Goal: Navigation & Orientation: Find specific page/section

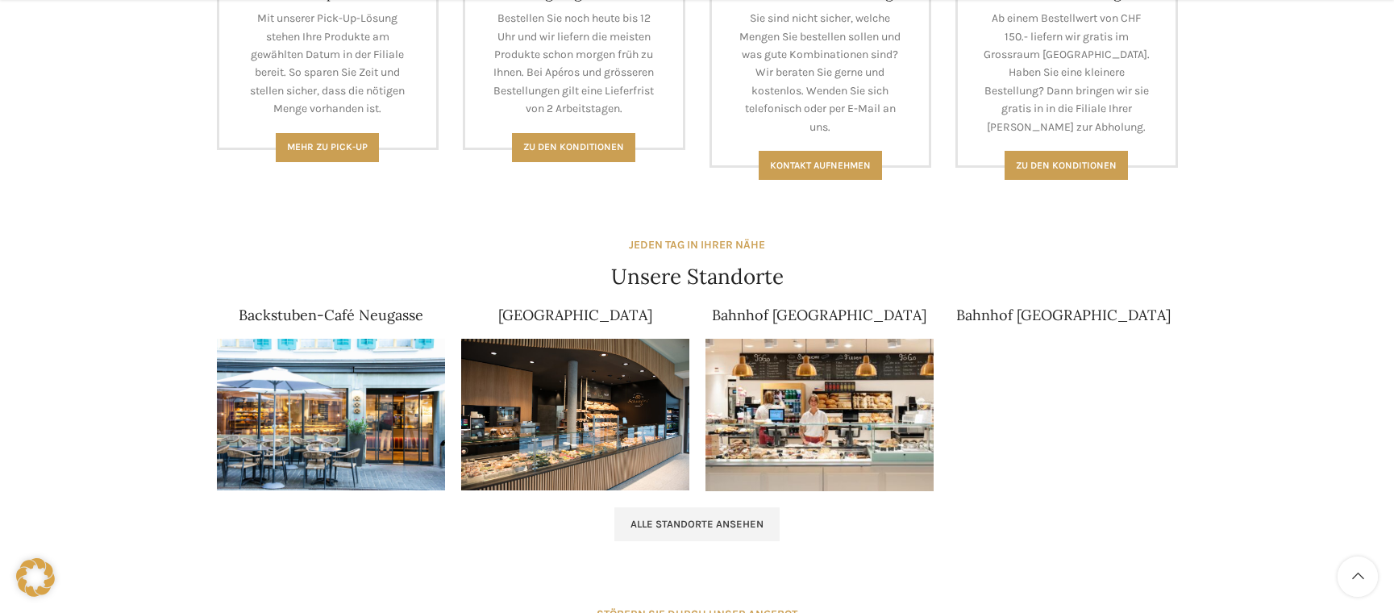
scroll to position [1048, 0]
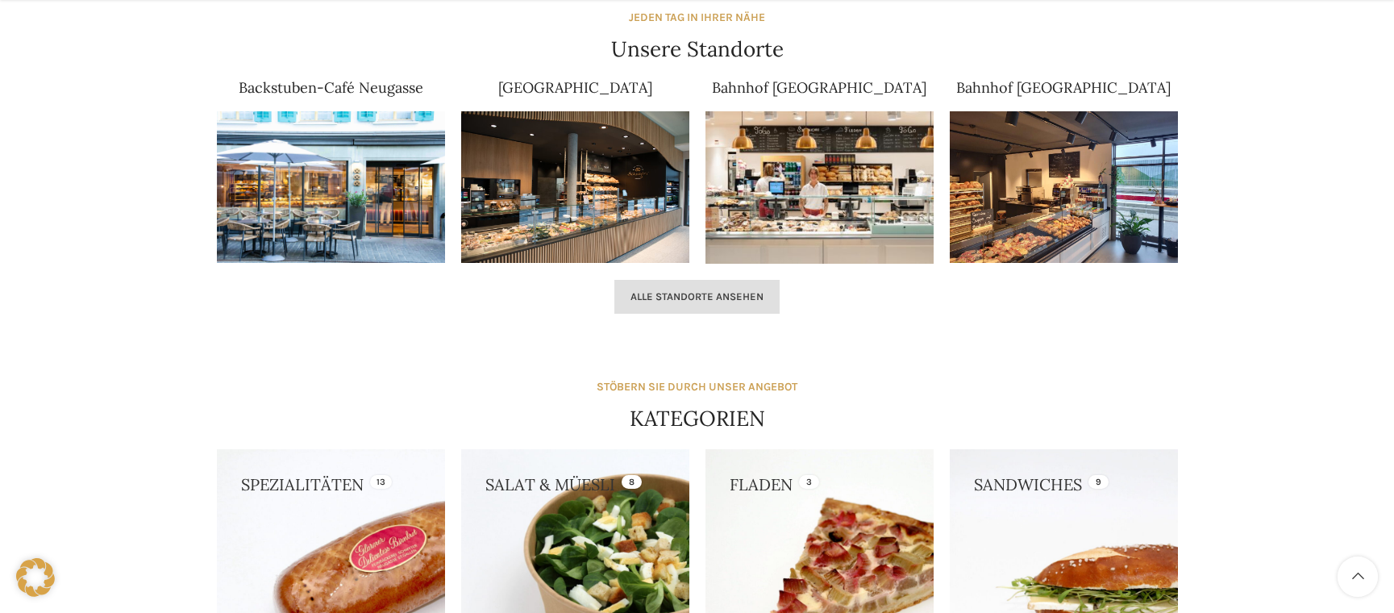
click at [713, 294] on span "Alle Standorte ansehen" at bounding box center [697, 296] width 133 height 13
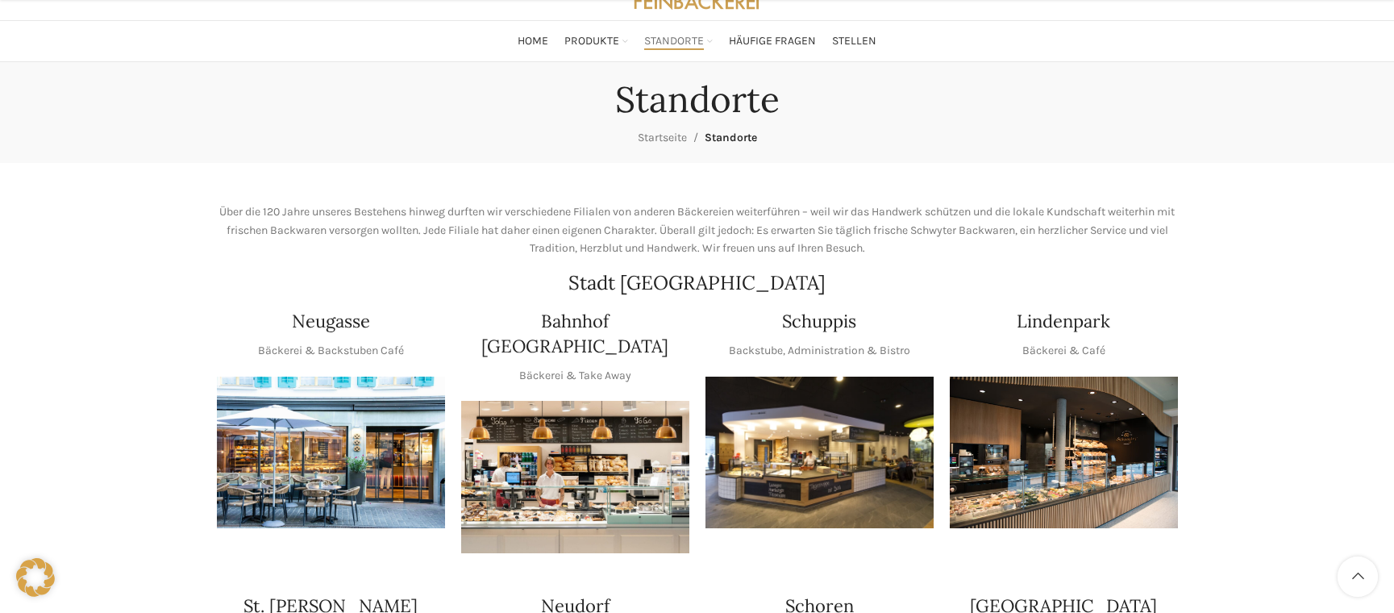
scroll to position [161, 0]
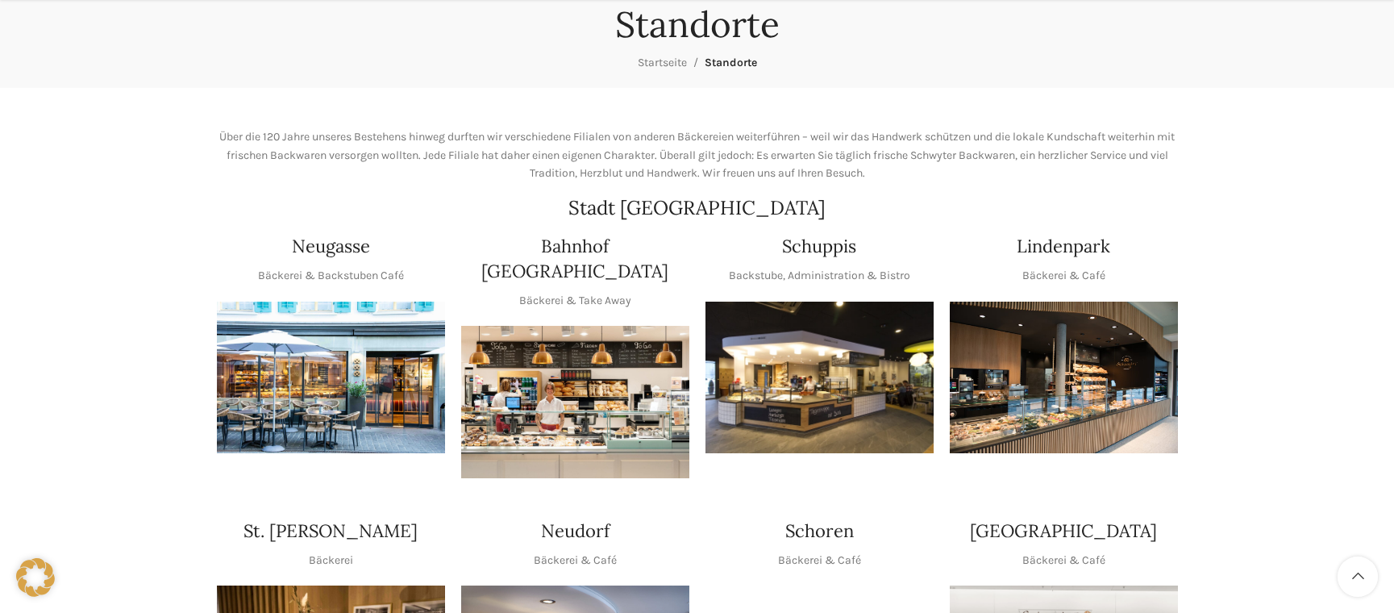
click at [812, 367] on img "1 / 1" at bounding box center [820, 378] width 228 height 152
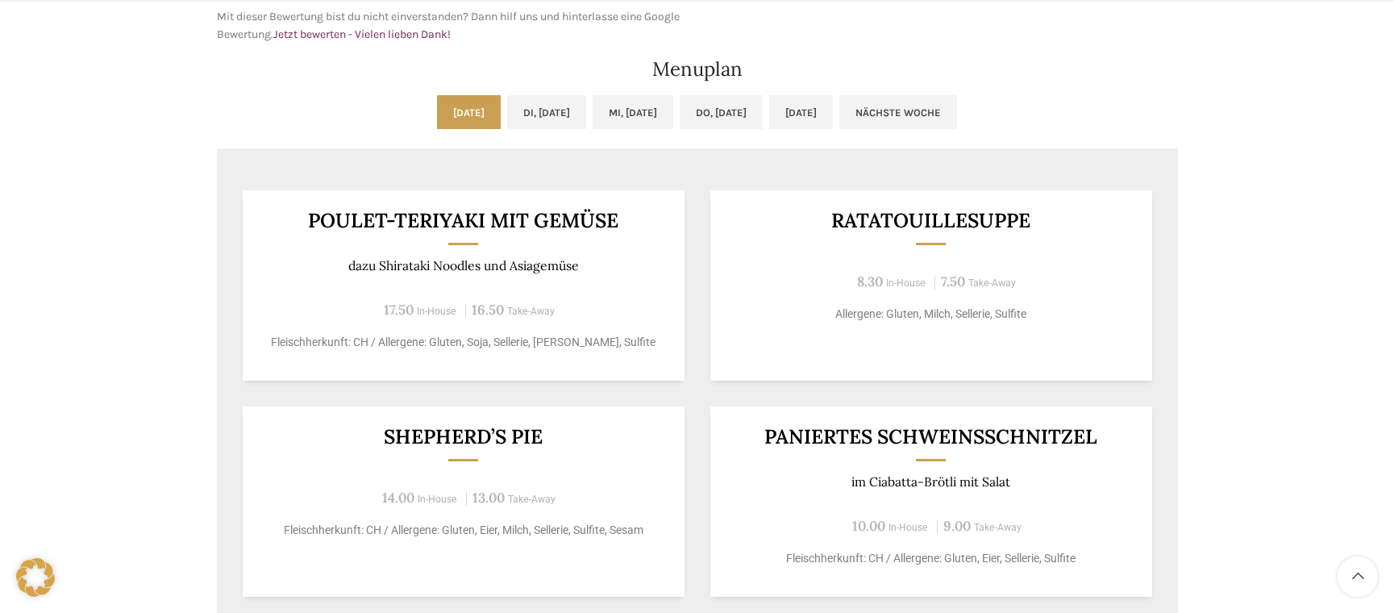
scroll to position [806, 0]
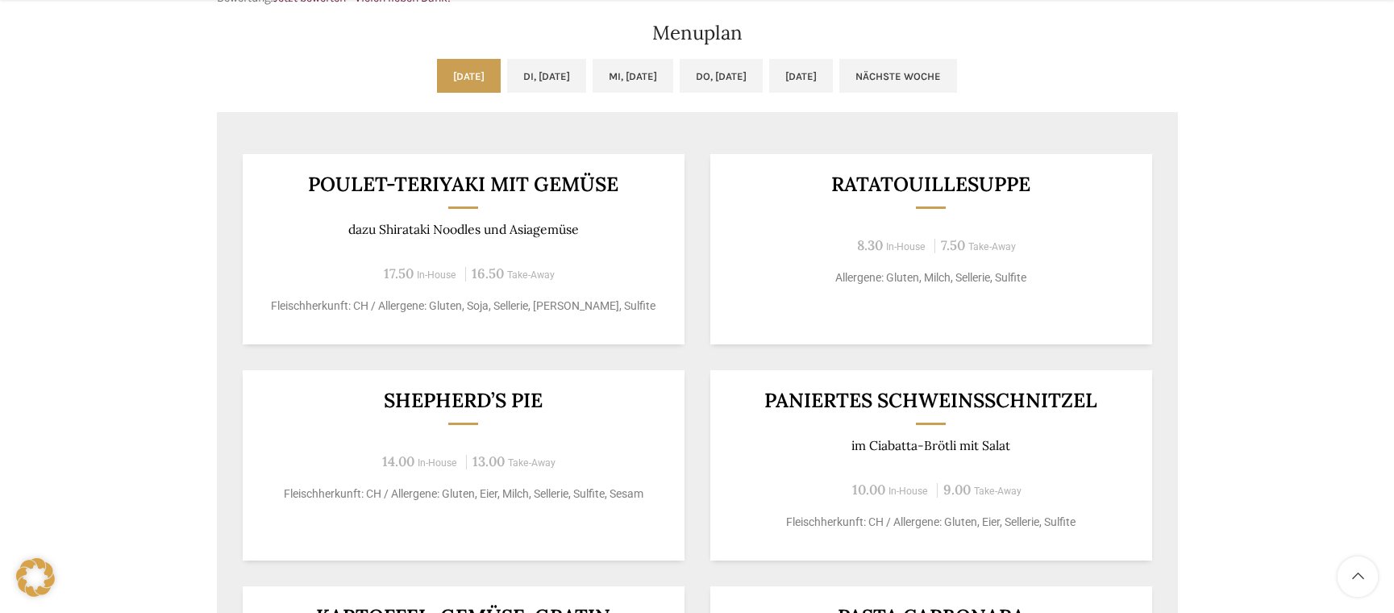
click at [531, 98] on ul "[DATE] Di, [DATE] Mi, [DATE] Do, [DATE] [DATE] Nächste Woche" at bounding box center [697, 85] width 961 height 53
click at [531, 89] on link "Di, 23.09.2025" at bounding box center [546, 76] width 79 height 34
